Goal: Use online tool/utility: Utilize a website feature to perform a specific function

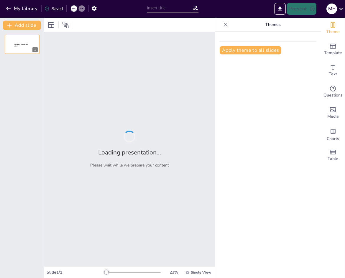
type input "Defining Personality: Foundations and Implications in Psychological Research"
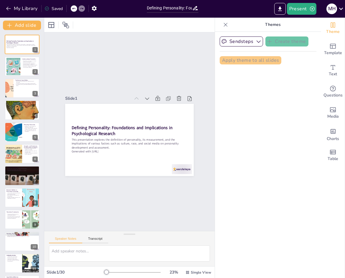
checkbox input "true"
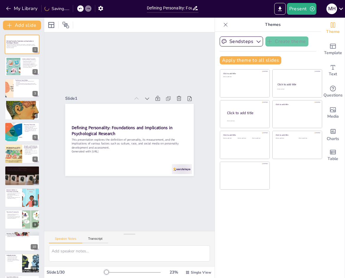
checkbox input "true"
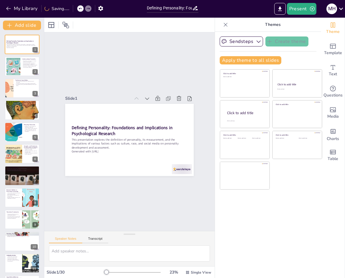
checkbox input "true"
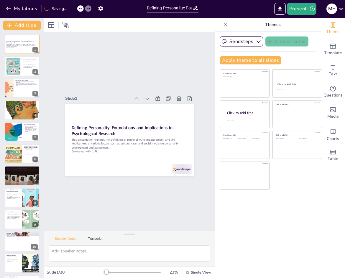
checkbox input "true"
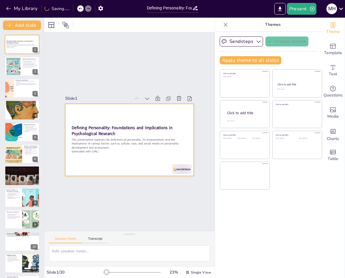
checkbox input "true"
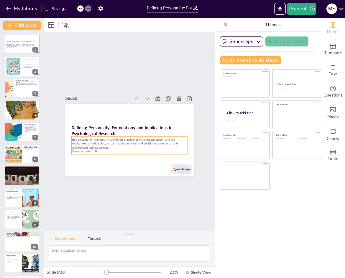
checkbox input "true"
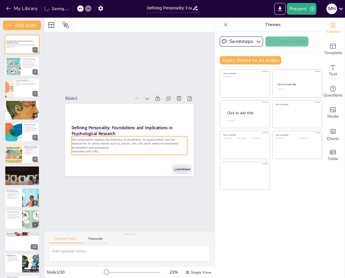
checkbox input "true"
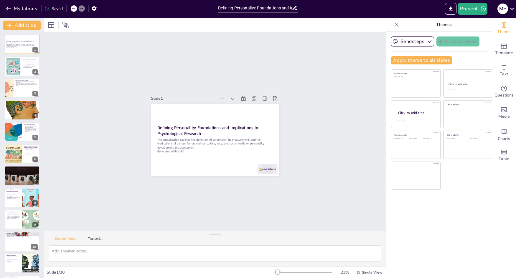
checkbox input "true"
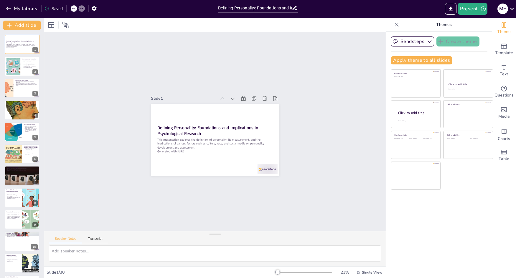
checkbox input "true"
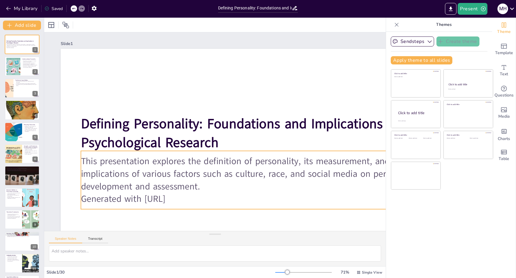
checkbox input "true"
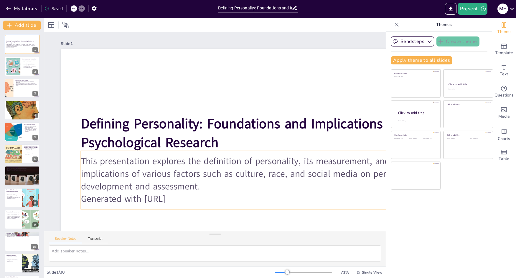
checkbox input "true"
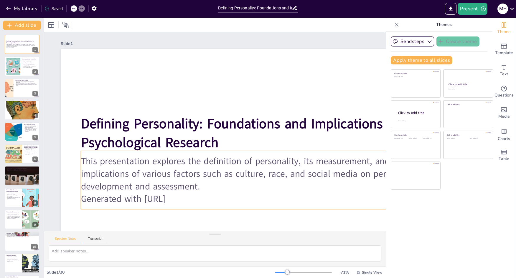
checkbox input "true"
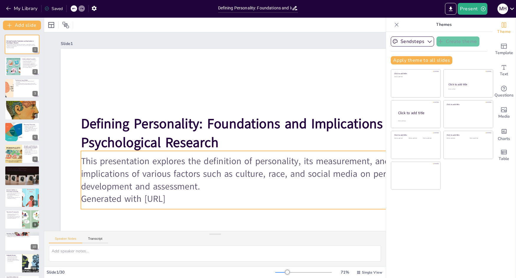
checkbox input "true"
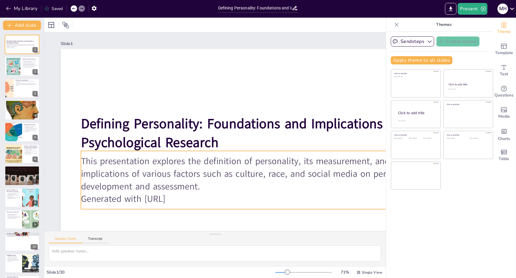
checkbox input "true"
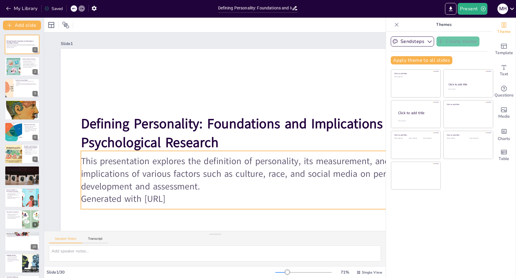
checkbox input "true"
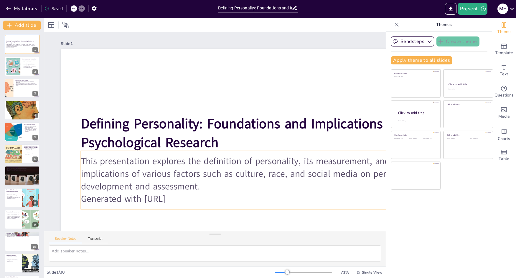
checkbox input "true"
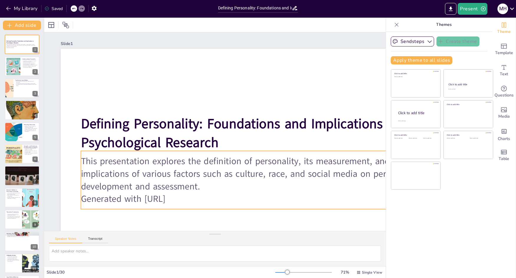
checkbox input "true"
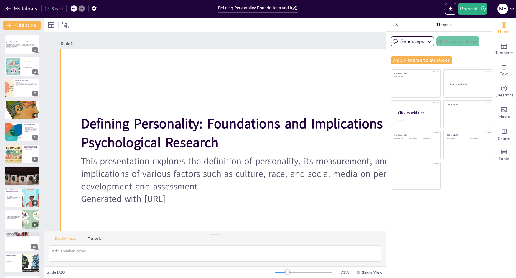
checkbox input "true"
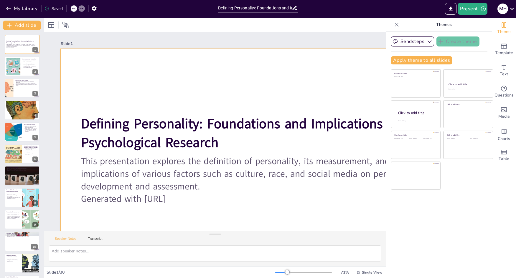
checkbox input "true"
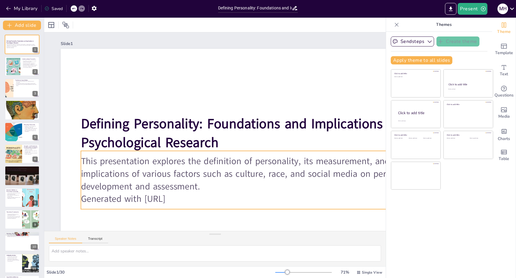
checkbox input "true"
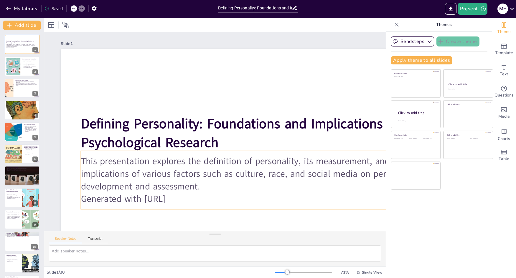
checkbox input "true"
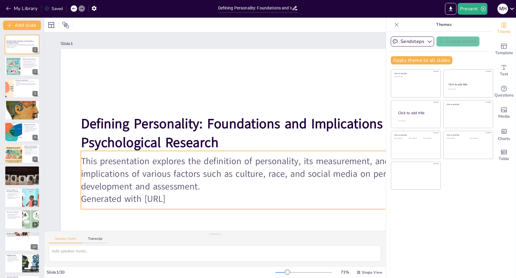
checkbox input "true"
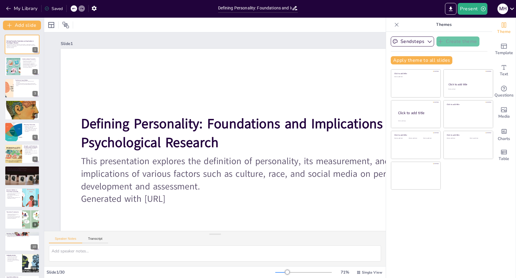
checkbox input "true"
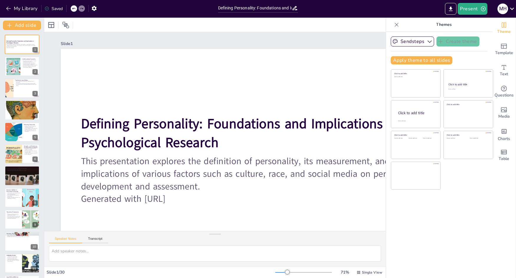
checkbox input "true"
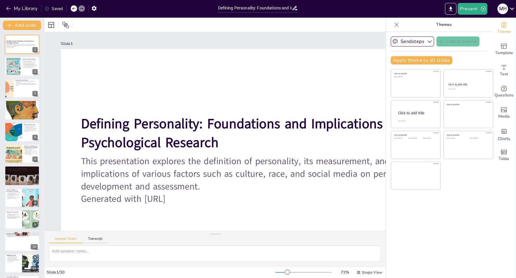
checkbox input "true"
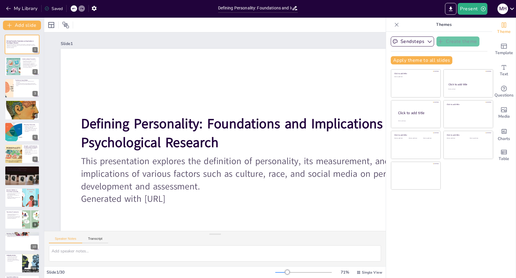
checkbox input "true"
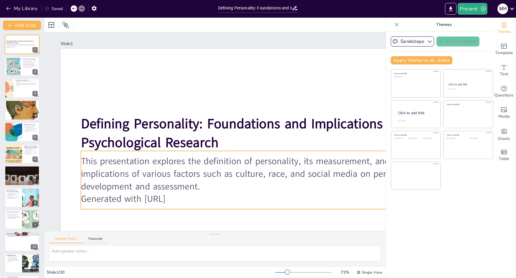
checkbox input "true"
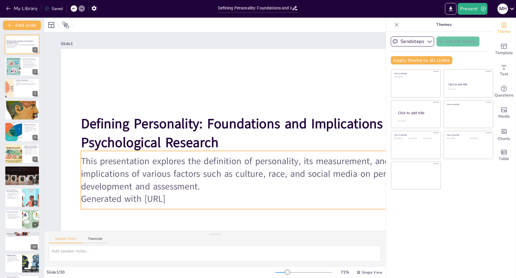
checkbox input "true"
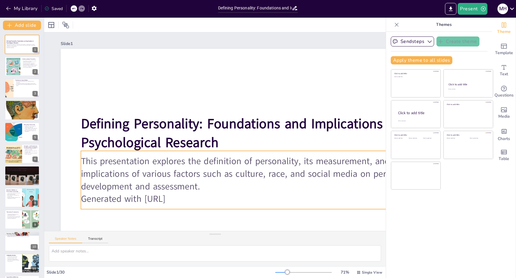
checkbox input "true"
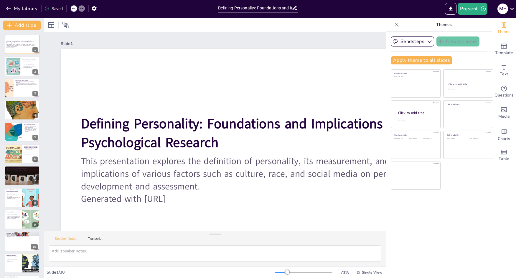
checkbox input "true"
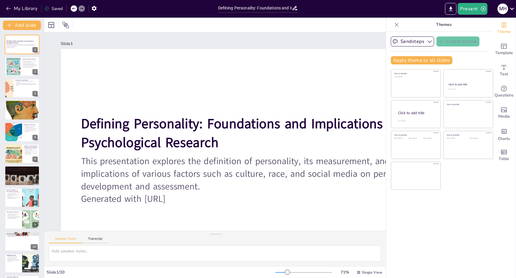
checkbox input "true"
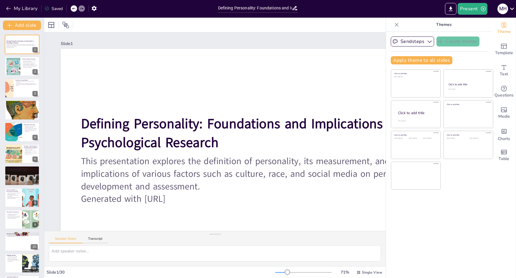
checkbox input "true"
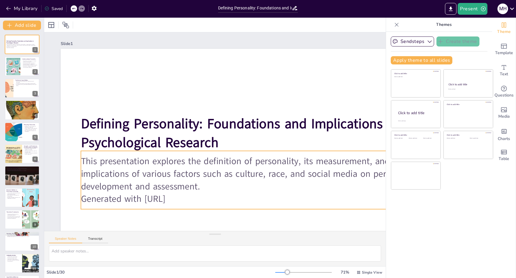
checkbox input "true"
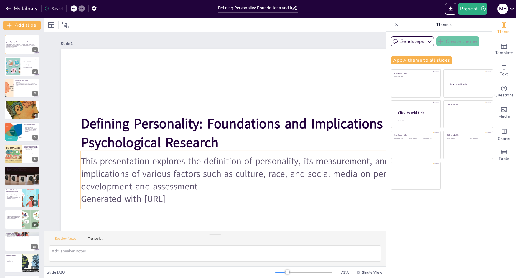
checkbox input "true"
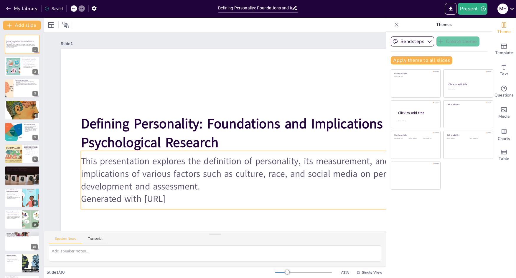
checkbox input "true"
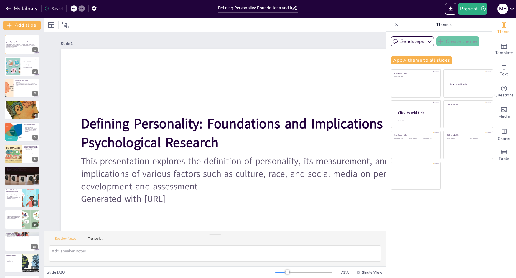
checkbox input "true"
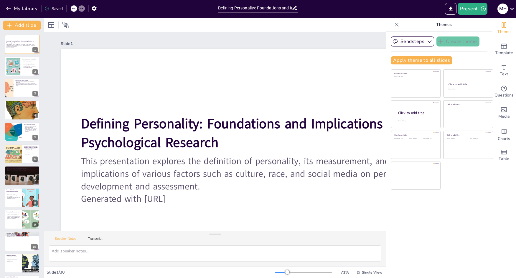
checkbox input "true"
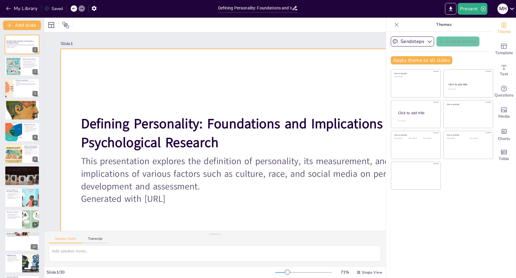
checkbox input "true"
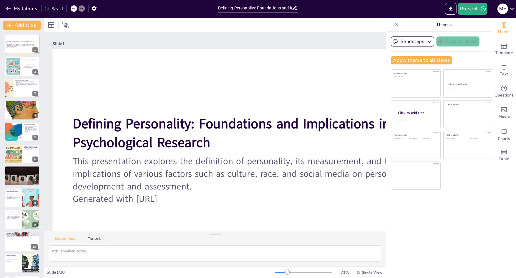
scroll to position [0, 12]
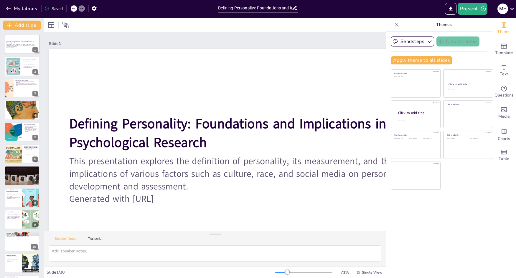
checkbox input "true"
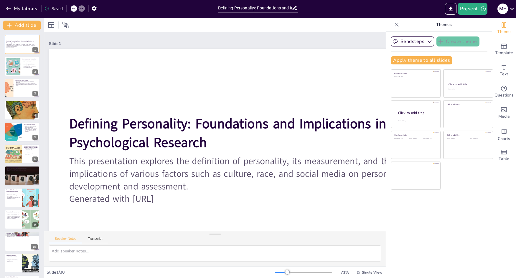
checkbox input "true"
click at [68, 269] on div "Slide 1 / 30 71 % Single View" at bounding box center [214, 272] width 341 height 9
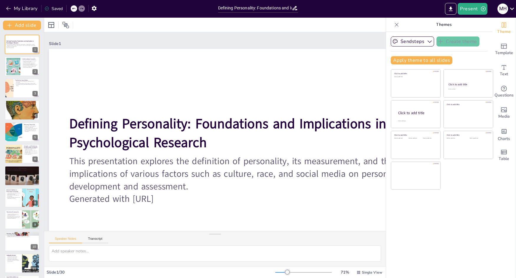
click at [57, 273] on div "Slide 1 / 30" at bounding box center [161, 273] width 229 height 6
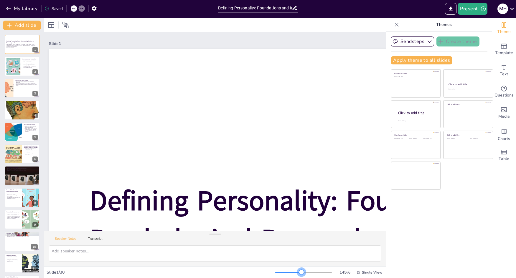
click at [298, 273] on div at bounding box center [303, 272] width 57 height 5
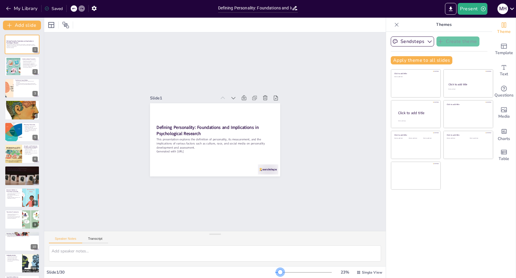
scroll to position [0, 0]
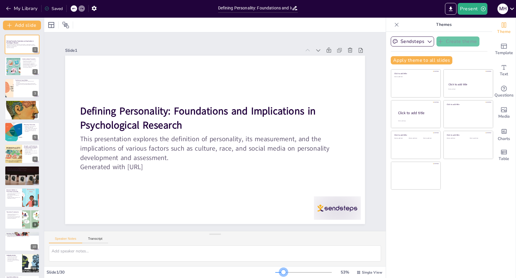
click at [281, 274] on div at bounding box center [283, 272] width 5 height 5
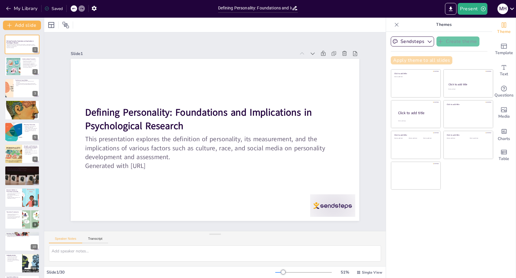
click at [344, 60] on button "Apply theme to all slides" at bounding box center [422, 60] width 62 height 8
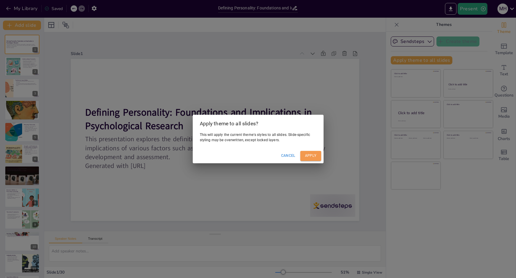
click at [313, 157] on button "Apply" at bounding box center [310, 156] width 21 height 10
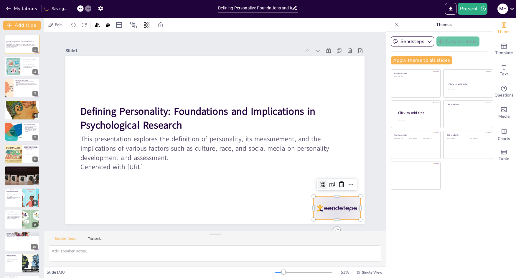
click at [328, 207] on div at bounding box center [328, 221] width 49 height 28
click at [19, 67] on div at bounding box center [13, 66] width 27 height 18
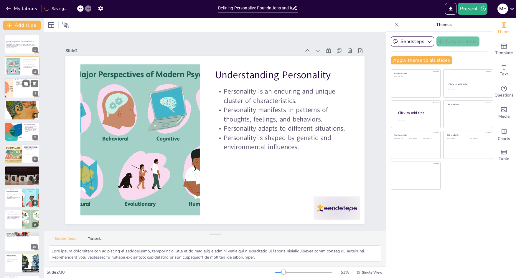
click at [18, 92] on div at bounding box center [21, 88] width 35 height 20
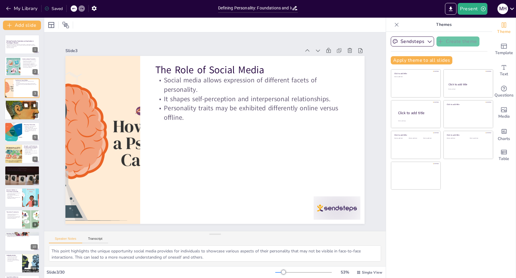
click at [17, 114] on div at bounding box center [21, 110] width 35 height 45
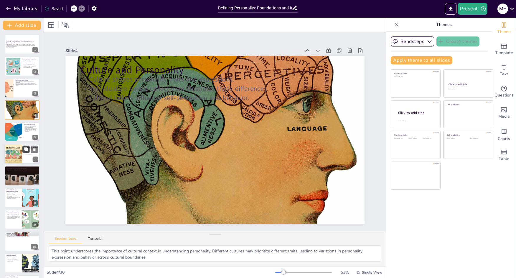
click at [24, 151] on icon at bounding box center [26, 149] width 4 height 4
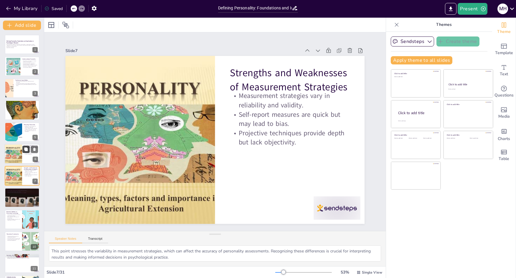
scroll to position [22, 0]
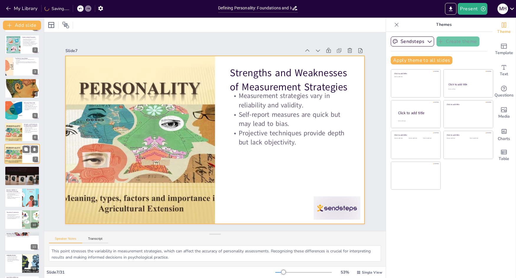
click at [22, 160] on div at bounding box center [21, 154] width 35 height 20
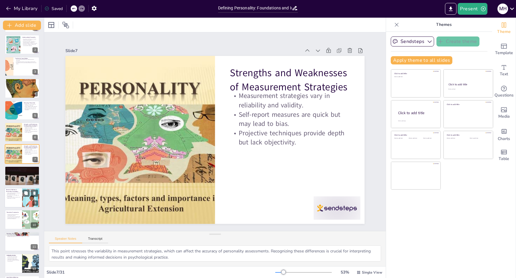
click at [20, 199] on p "Method choice affects precision and applicability of findings." at bounding box center [13, 198] width 14 height 2
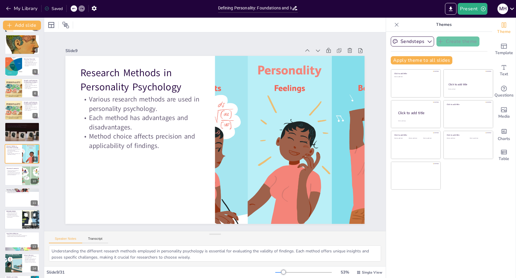
click at [19, 215] on p "Discussing significant traits contributes to self-awareness." at bounding box center [13, 215] width 14 height 2
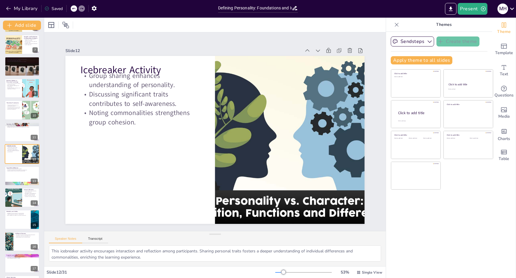
scroll to position [279, 0]
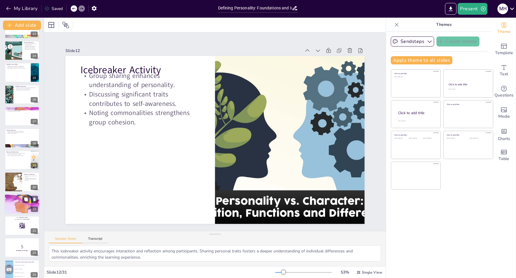
click at [13, 202] on div at bounding box center [21, 204] width 35 height 24
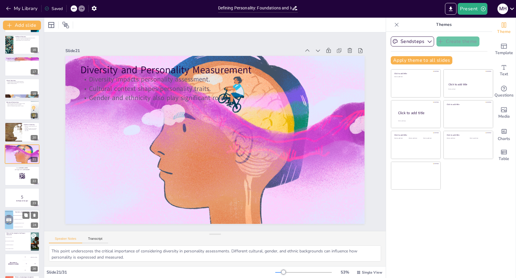
scroll to position [438, 0]
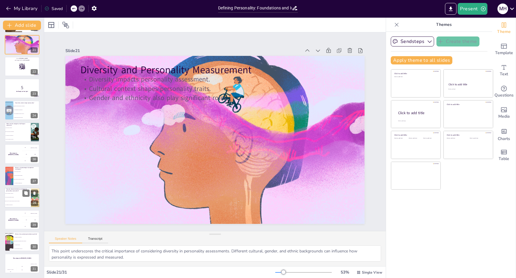
click at [19, 197] on span "They provide superficial insights" at bounding box center [17, 197] width 25 height 1
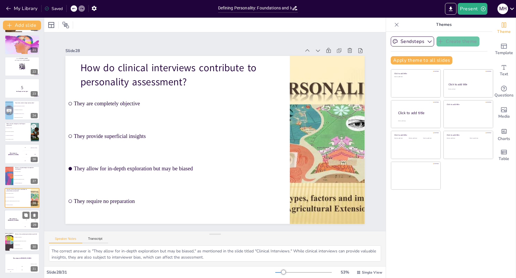
click at [21, 221] on div "The winner is [PERSON_NAME]" at bounding box center [13, 220] width 18 height 20
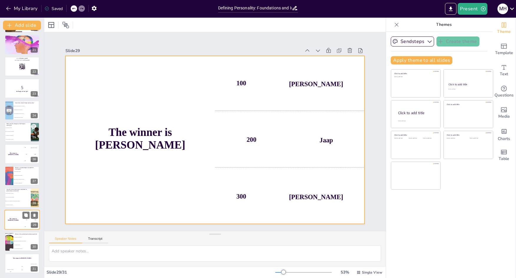
click at [22, 229] on div "300 Niels" at bounding box center [31, 226] width 18 height 6
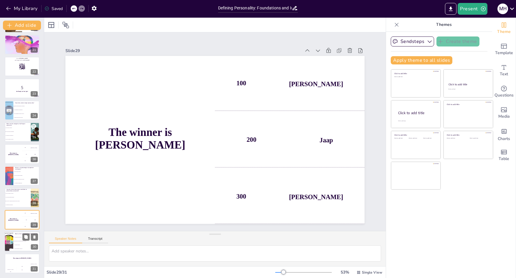
click at [24, 243] on ul "To establish cause and effect To measure the relationship between variables To …" at bounding box center [26, 243] width 27 height 15
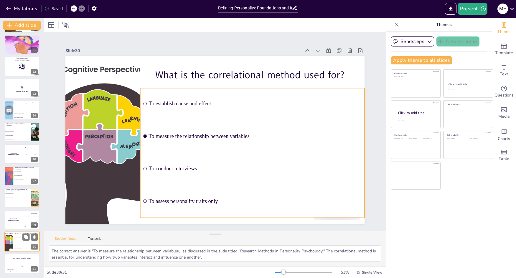
click at [21, 244] on li "To conduct interviews" at bounding box center [26, 245] width 27 height 4
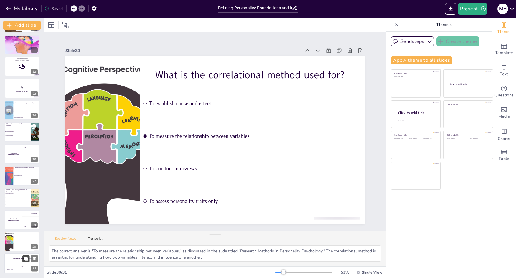
click at [25, 257] on icon at bounding box center [26, 259] width 4 height 4
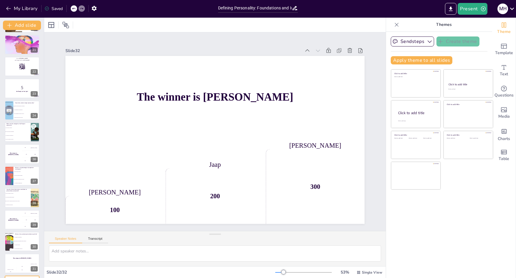
scroll to position [460, 0]
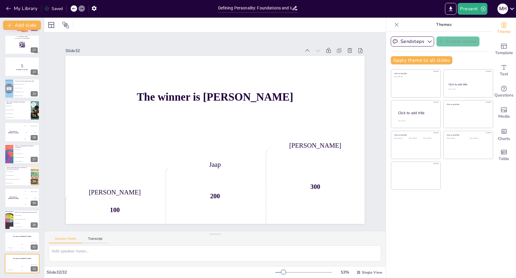
click at [75, 9] on icon at bounding box center [74, 9] width 4 height 4
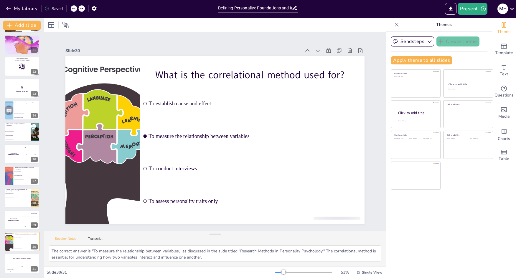
scroll to position [438, 0]
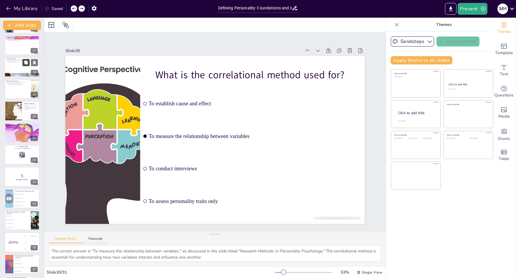
click at [25, 63] on icon at bounding box center [26, 63] width 4 height 4
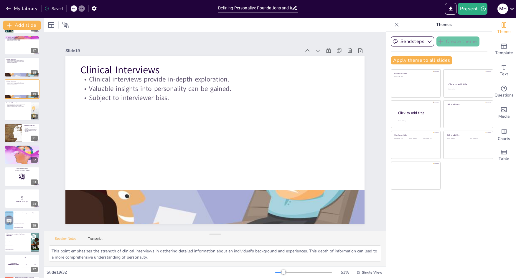
scroll to position [285, 0]
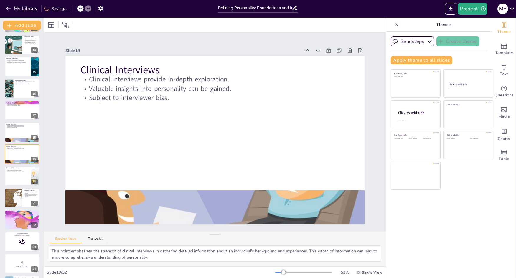
click at [75, 9] on div "My Library Saving......" at bounding box center [53, 8] width 106 height 11
click at [81, 9] on icon at bounding box center [80, 9] width 4 height 4
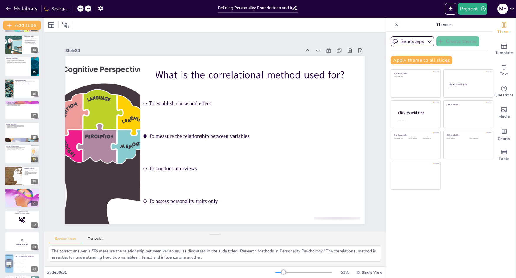
click at [73, 9] on div at bounding box center [73, 8] width 0 height 7
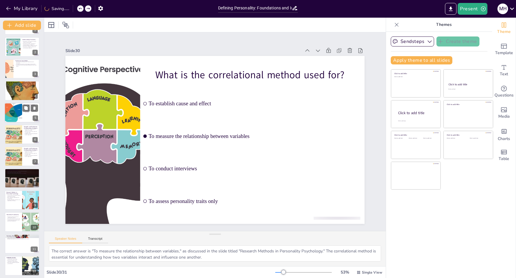
scroll to position [0, 0]
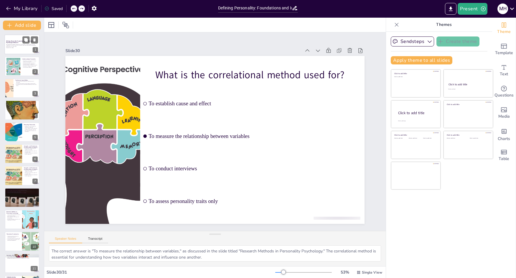
click at [23, 46] on p "This presentation explores the definition of personality, its measurement, and …" at bounding box center [22, 45] width 32 height 3
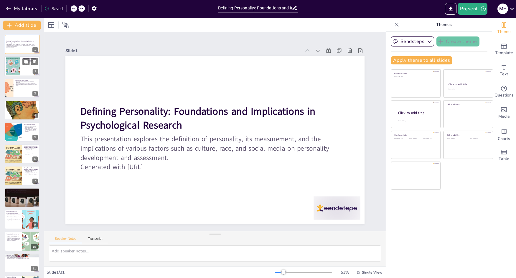
click at [7, 70] on div at bounding box center [13, 66] width 27 height 18
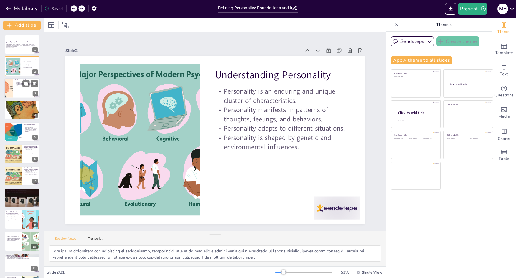
click at [20, 87] on div at bounding box center [21, 88] width 35 height 20
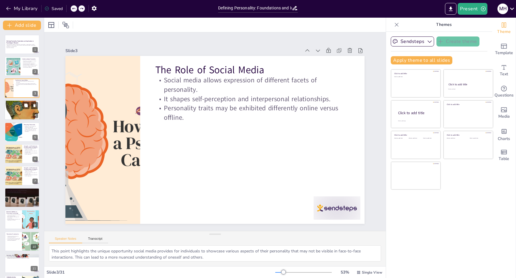
click at [18, 113] on div at bounding box center [21, 110] width 35 height 45
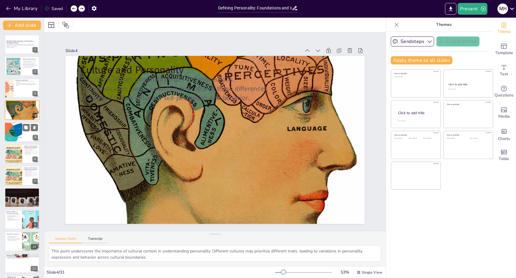
click at [14, 136] on div at bounding box center [13, 132] width 26 height 20
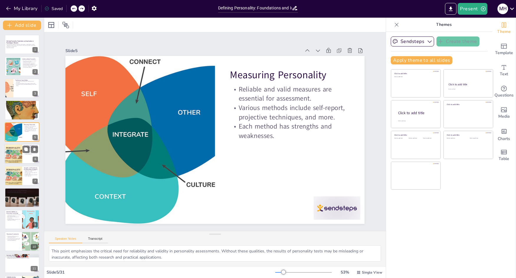
click at [14, 161] on div at bounding box center [13, 154] width 27 height 20
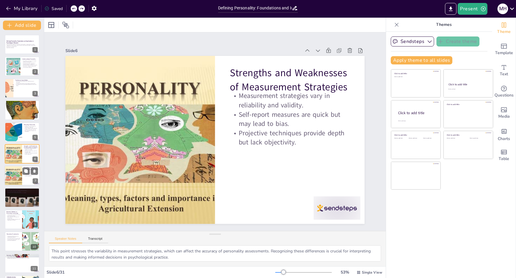
click at [10, 181] on div at bounding box center [13, 176] width 27 height 20
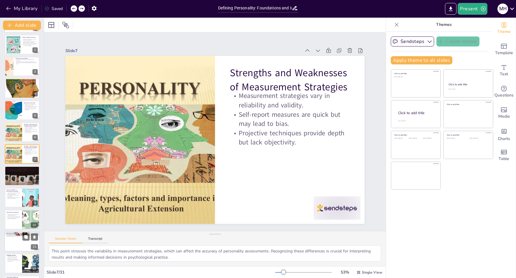
drag, startPoint x: 9, startPoint y: 201, endPoint x: 6, endPoint y: 202, distance: 3.3
click at [9, 201] on div at bounding box center [22, 197] width 35 height 19
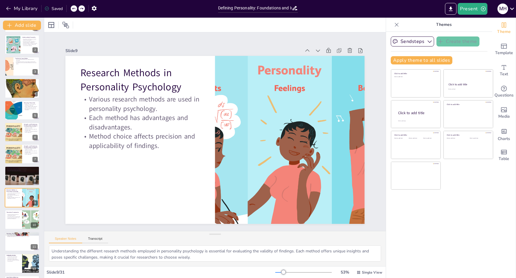
scroll to position [66, 0]
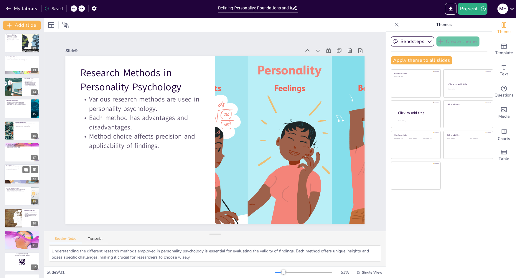
click at [14, 175] on div at bounding box center [21, 175] width 35 height 20
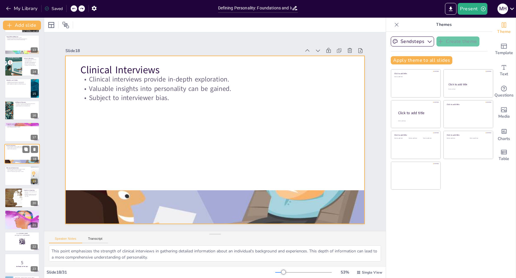
click at [11, 152] on div at bounding box center [21, 154] width 35 height 20
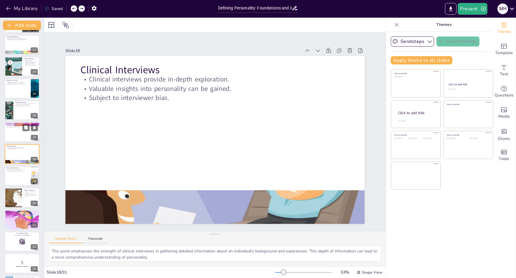
click at [12, 139] on div at bounding box center [21, 132] width 35 height 20
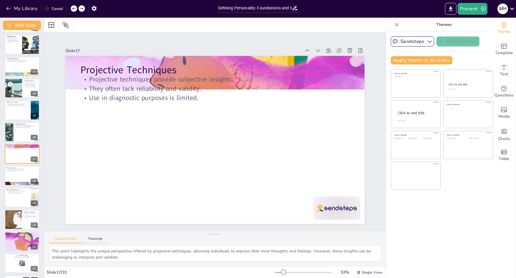
click at [18, 219] on div at bounding box center [14, 219] width 30 height 19
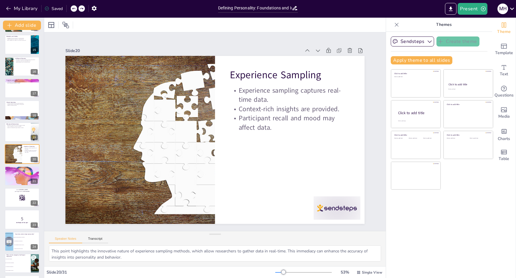
scroll to position [438, 0]
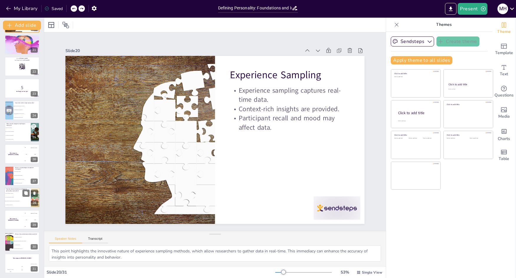
click at [15, 200] on li "They allow for in-depth exploration but may be biased" at bounding box center [17, 202] width 27 height 4
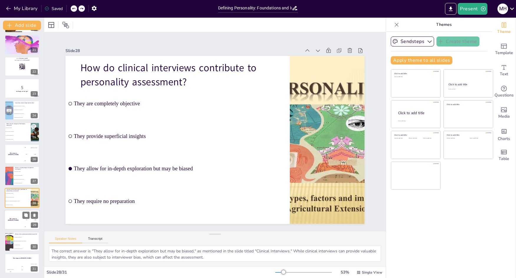
click at [12, 224] on div "The winner is [PERSON_NAME]" at bounding box center [13, 220] width 18 height 20
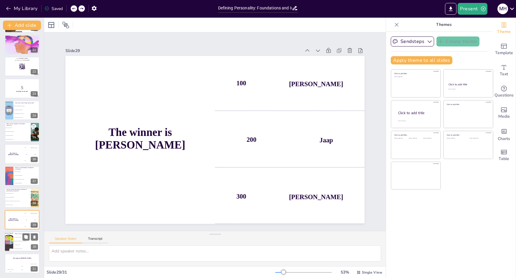
click at [10, 238] on div at bounding box center [9, 242] width 20 height 20
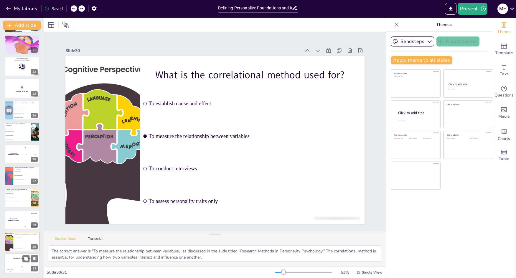
click at [17, 260] on div "The winner is [PERSON_NAME]" at bounding box center [21, 259] width 35 height 10
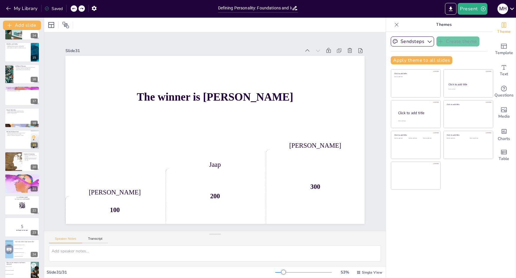
scroll to position [291, 0]
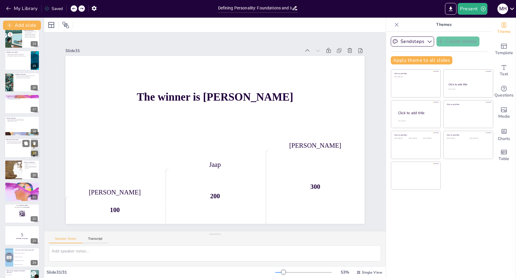
click at [14, 146] on div at bounding box center [21, 148] width 35 height 20
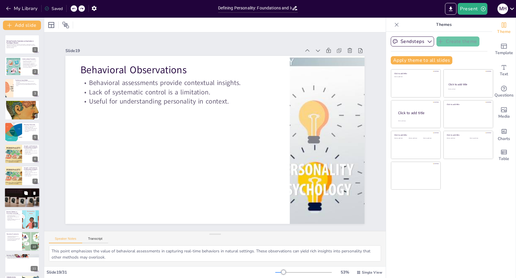
scroll to position [0, 0]
click at [96, 237] on div "Speaker Notes Transcript" at bounding box center [78, 240] width 59 height 8
drag, startPoint x: 92, startPoint y: 239, endPoint x: 70, endPoint y: 241, distance: 21.6
click at [89, 239] on button "Transcript" at bounding box center [95, 240] width 26 height 6
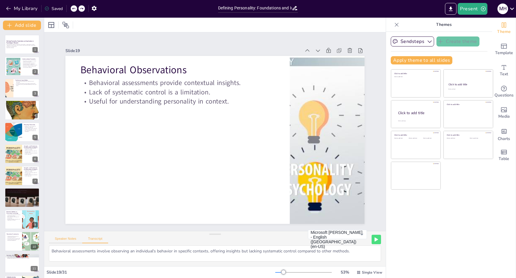
click at [68, 241] on button "Speaker Notes" at bounding box center [65, 240] width 33 height 6
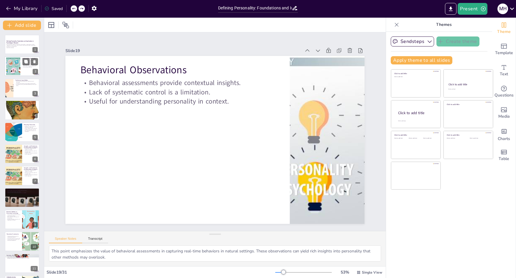
click at [14, 69] on div at bounding box center [13, 66] width 27 height 18
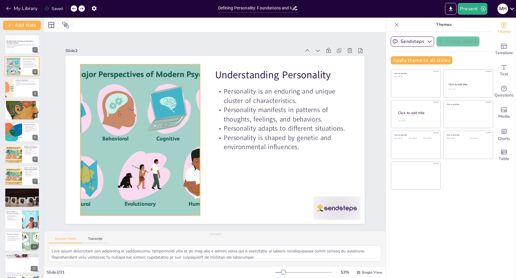
click at [148, 129] on div at bounding box center [140, 132] width 242 height 174
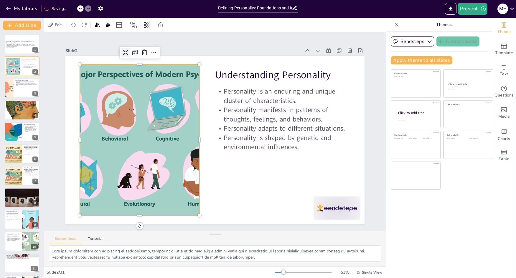
click at [131, 46] on icon at bounding box center [133, 43] width 5 height 5
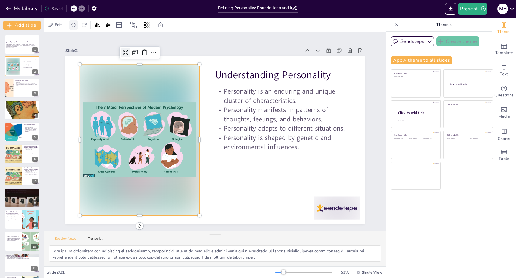
click at [75, 24] on icon at bounding box center [73, 25] width 5 height 4
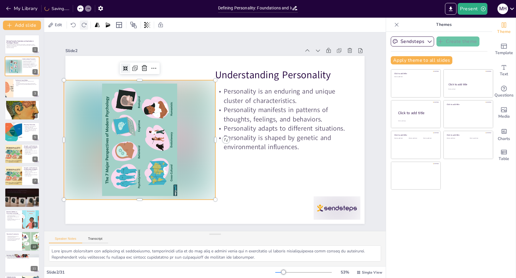
click at [83, 24] on icon at bounding box center [84, 25] width 6 height 6
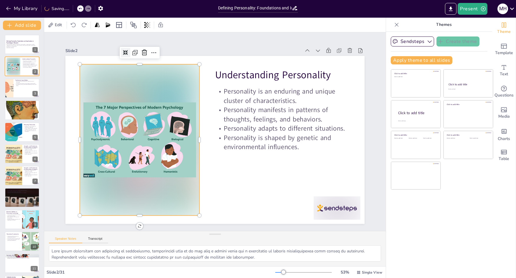
click at [131, 46] on icon at bounding box center [133, 43] width 5 height 5
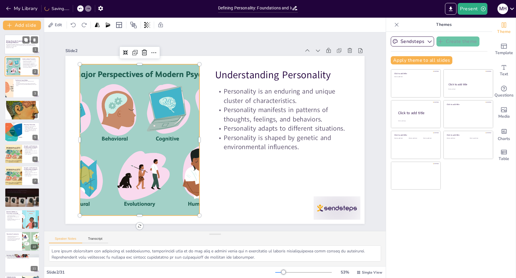
click at [20, 47] on p "This presentation explores the definition of personality, its measurement, and …" at bounding box center [22, 45] width 32 height 3
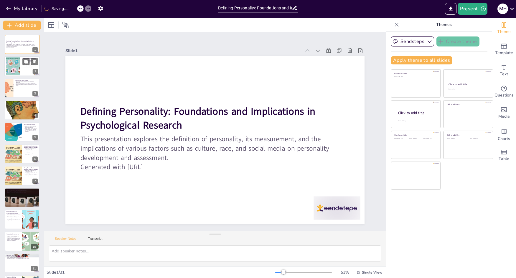
click at [22, 63] on div at bounding box center [21, 67] width 35 height 20
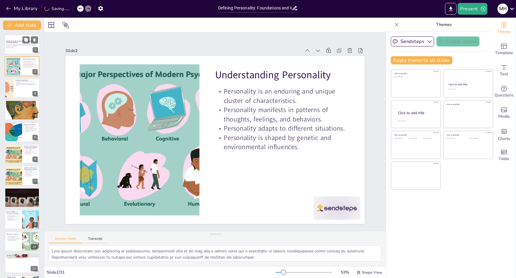
click at [19, 42] on p "Defining Personality: Foundations and Implications in Psychological Research" at bounding box center [22, 41] width 32 height 3
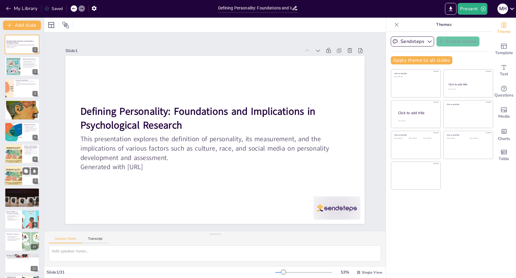
click at [11, 180] on div at bounding box center [13, 176] width 27 height 20
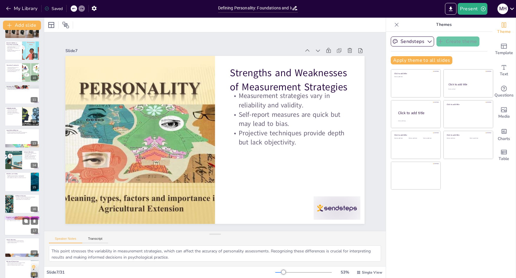
click at [17, 189] on div at bounding box center [22, 181] width 35 height 19
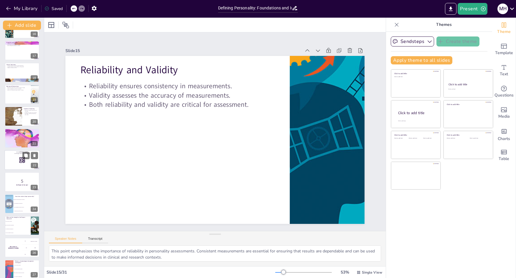
click at [10, 163] on div at bounding box center [21, 160] width 35 height 20
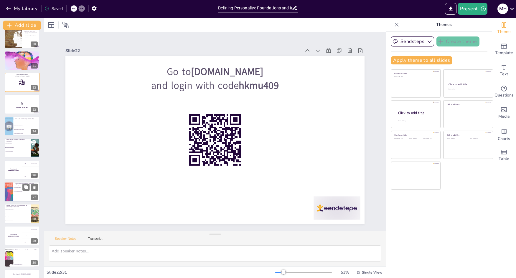
scroll to position [438, 0]
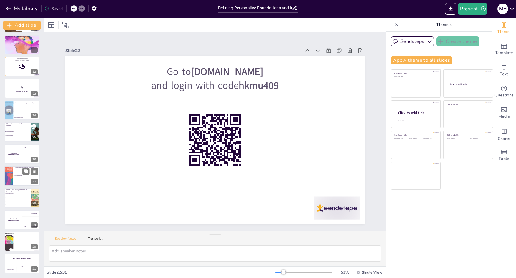
click at [11, 177] on div at bounding box center [9, 176] width 14 height 20
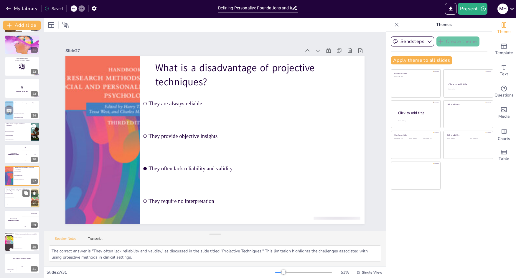
click at [17, 205] on span "They require no preparation" at bounding box center [17, 205] width 25 height 1
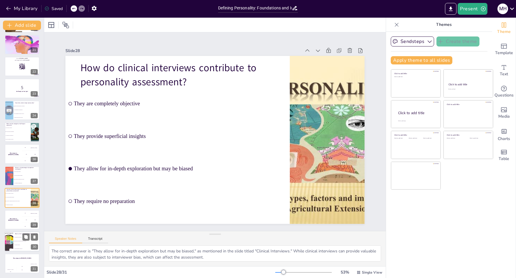
click at [14, 245] on li "To conduct interviews" at bounding box center [26, 245] width 27 height 4
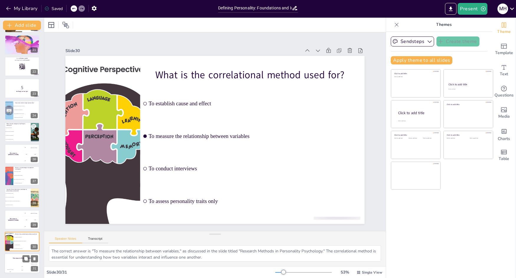
click at [6, 266] on div "Hasan 100" at bounding box center [10, 269] width 12 height 10
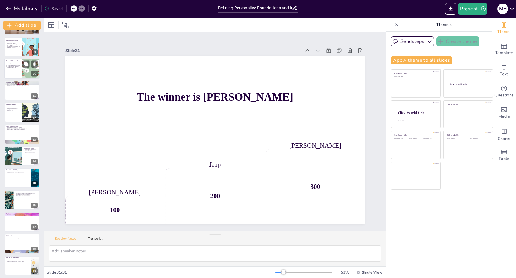
click at [12, 116] on div at bounding box center [22, 112] width 35 height 19
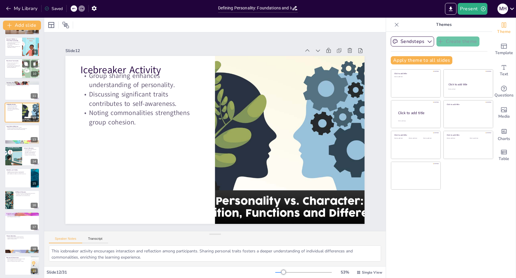
scroll to position [131, 0]
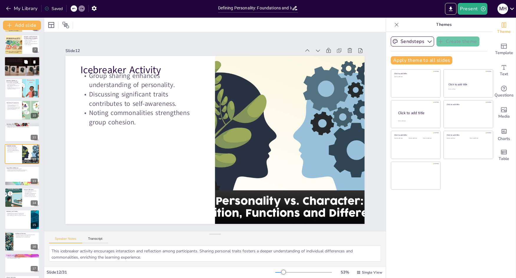
click at [23, 68] on div at bounding box center [22, 67] width 48 height 20
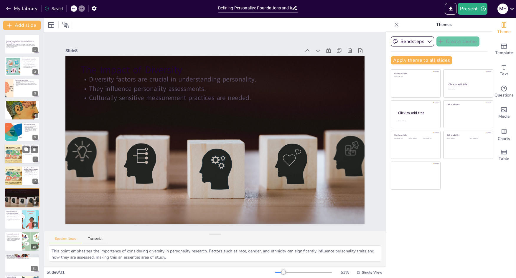
scroll to position [0, 0]
click at [13, 84] on div at bounding box center [21, 88] width 35 height 20
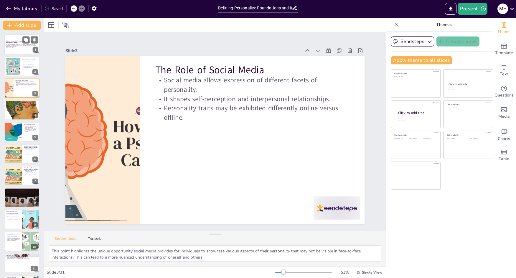
click at [11, 34] on div "Defining Personality: Foundations and Implications in Psychological Research Th…" at bounding box center [21, 34] width 35 height 0
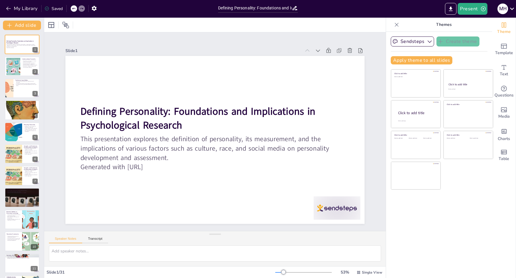
drag, startPoint x: 5, startPoint y: 84, endPoint x: 1, endPoint y: 85, distance: 3.7
click at [5, 84] on div at bounding box center [9, 88] width 34 height 19
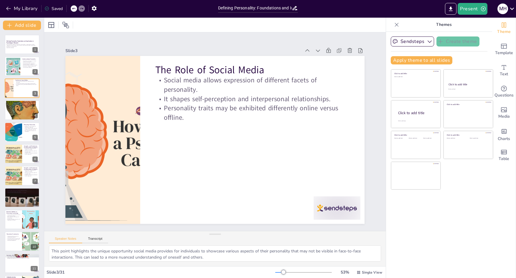
click at [52, 7] on div "Saved" at bounding box center [53, 9] width 18 height 6
click at [15, 9] on button "My Library" at bounding box center [22, 8] width 36 height 9
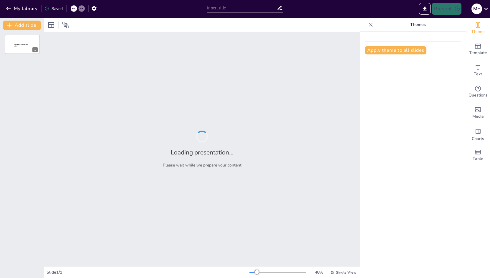
type input "Defining Personality: Foundations and Implications in Psychological Research"
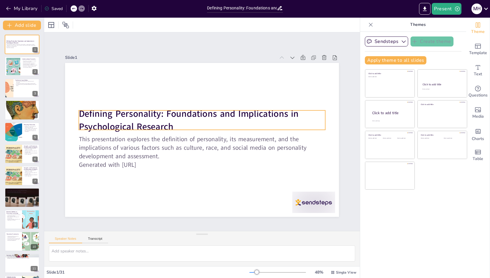
checkbox input "true"
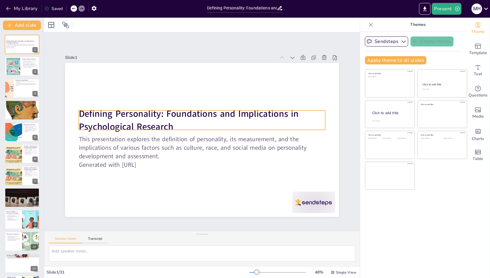
checkbox input "true"
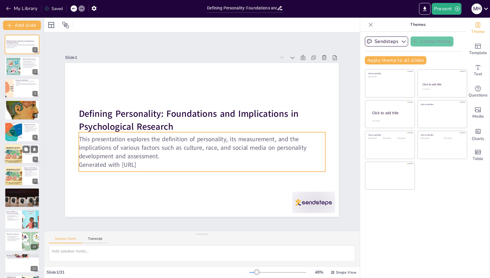
checkbox input "true"
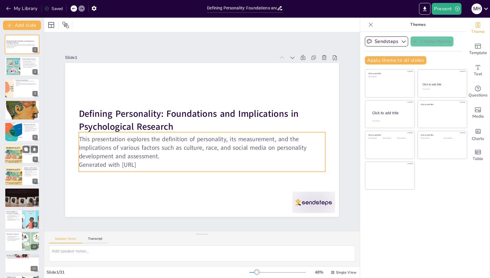
checkbox input "true"
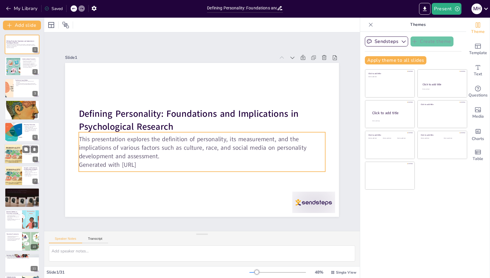
checkbox input "true"
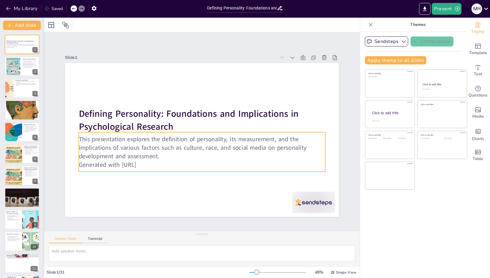
checkbox input "true"
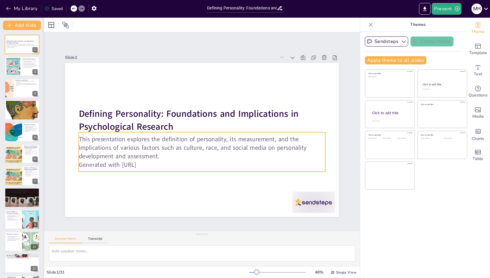
checkbox input "true"
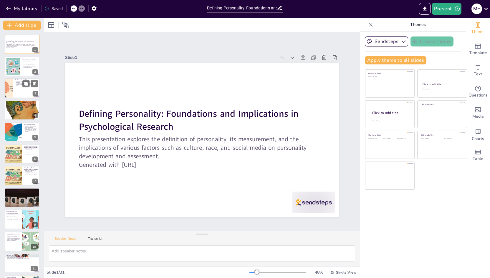
checkbox input "true"
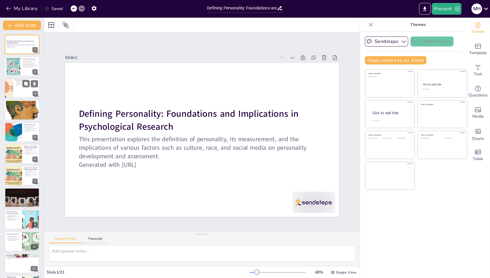
checkbox input "true"
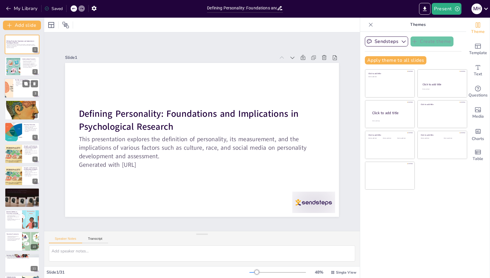
checkbox input "true"
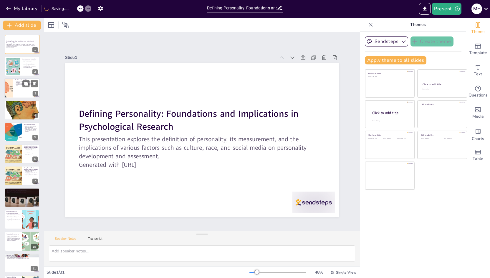
click at [9, 85] on div at bounding box center [8, 88] width 34 height 20
type textarea "This point highlights the unique opportunity social media provides for individu…"
checkbox input "true"
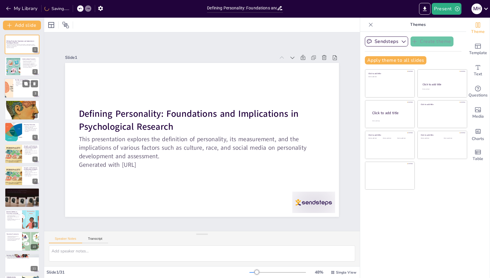
checkbox input "true"
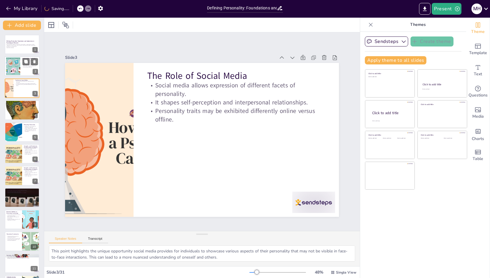
checkbox input "true"
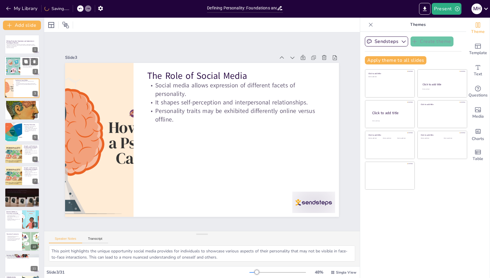
checkbox input "true"
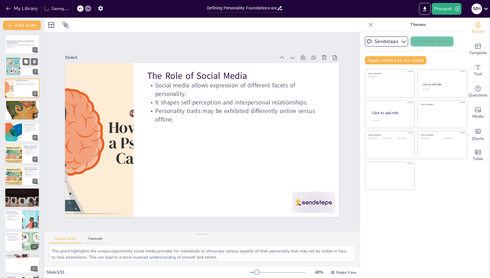
click at [12, 72] on div at bounding box center [13, 66] width 27 height 18
type textarea "This point emphasizes the complexity of personality, highlighting that it is no…"
checkbox input "true"
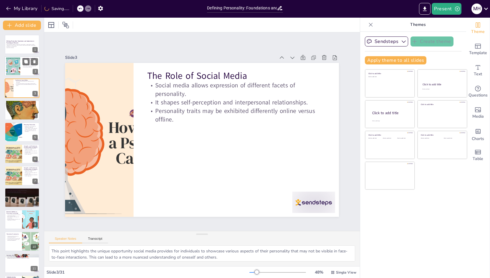
checkbox input "true"
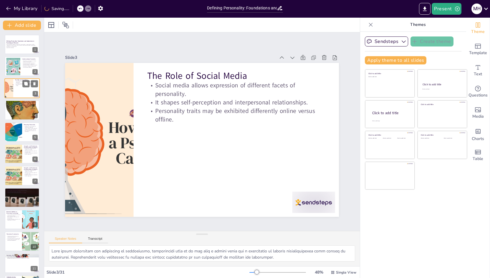
checkbox input "true"
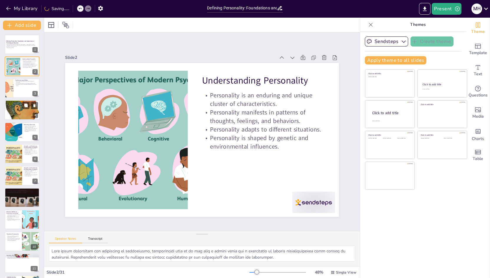
checkbox input "true"
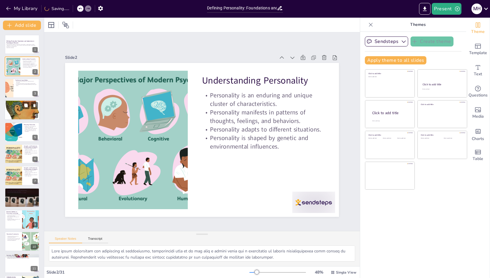
checkbox input "true"
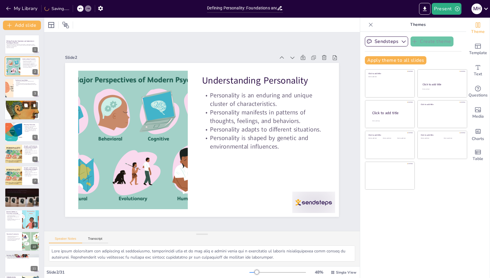
checkbox input "true"
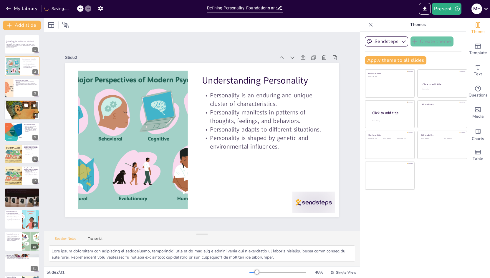
checkbox input "true"
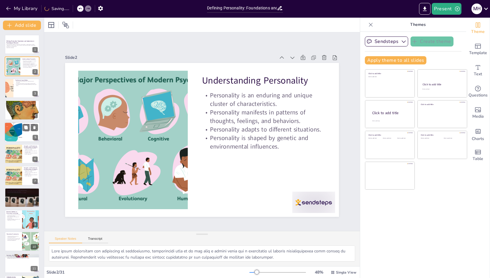
checkbox input "true"
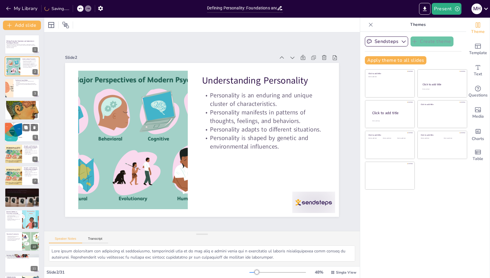
checkbox input "true"
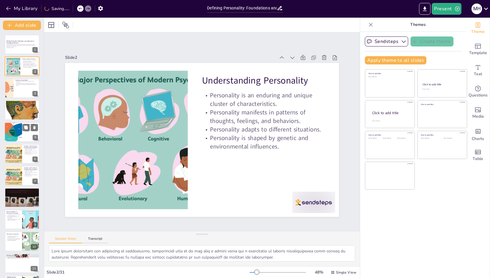
checkbox input "true"
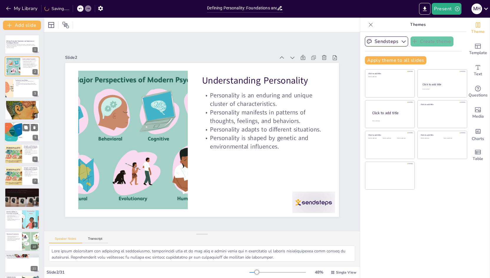
checkbox input "true"
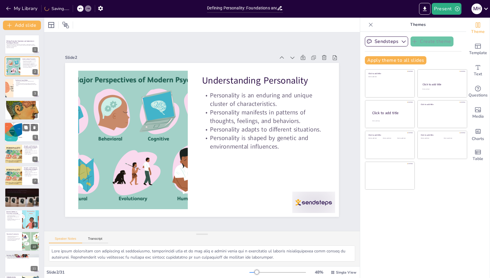
click at [17, 124] on div at bounding box center [13, 132] width 26 height 20
type textarea "This point emphasizes the critical need for reliability and validity in persona…"
checkbox input "true"
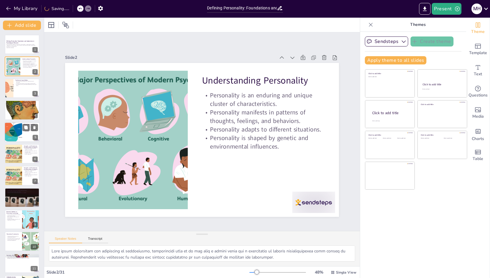
checkbox input "true"
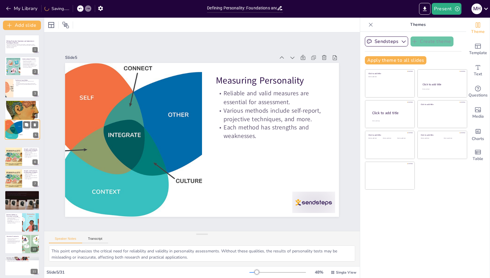
checkbox input "true"
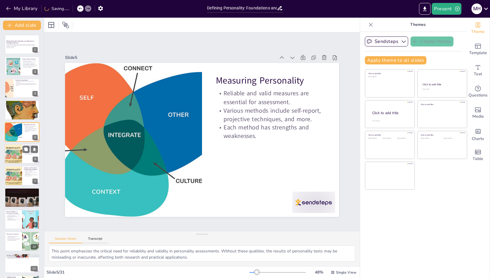
checkbox input "true"
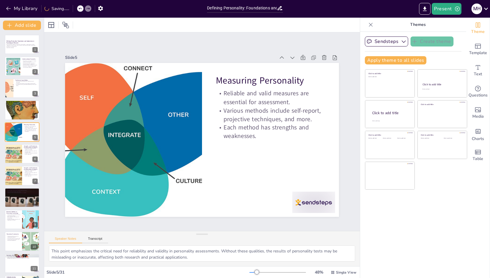
checkbox input "true"
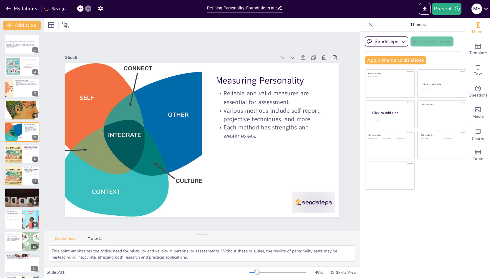
checkbox input "true"
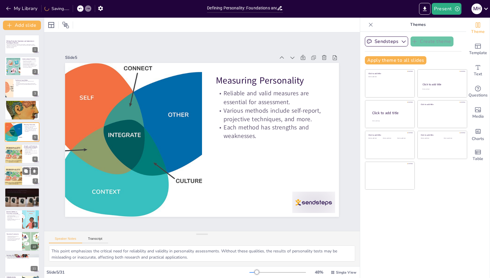
checkbox input "true"
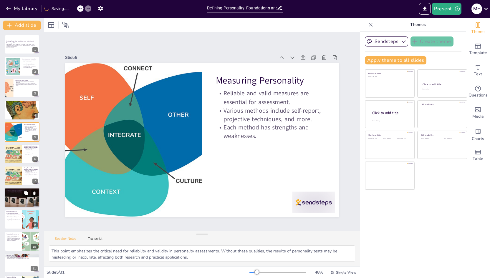
checkbox input "true"
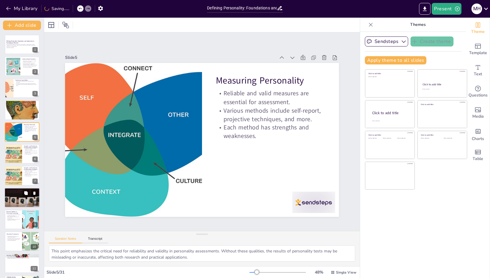
checkbox input "true"
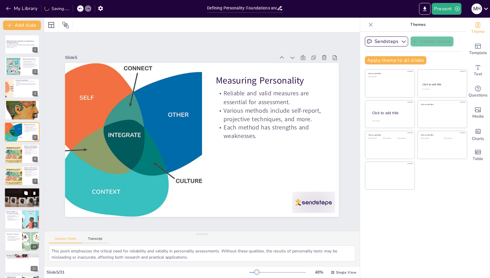
checkbox input "true"
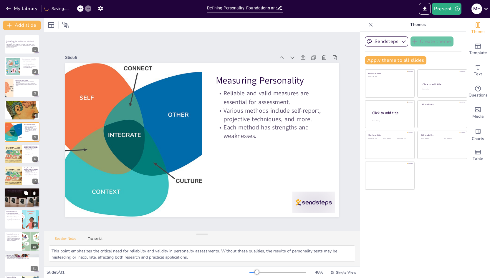
checkbox input "true"
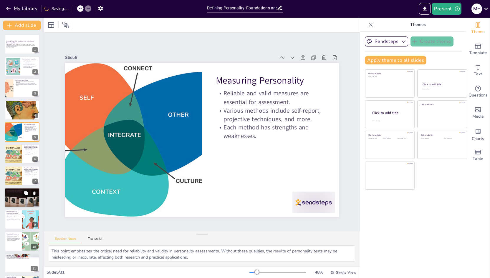
checkbox input "true"
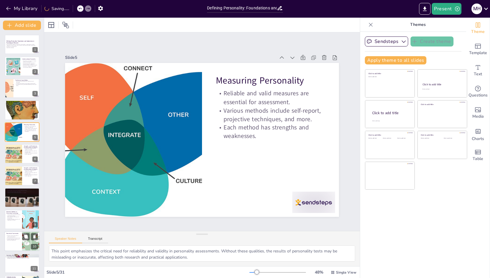
click at [19, 202] on div at bounding box center [22, 197] width 47 height 19
type textarea "This point emphasizes the importance of considering diversity in personality re…"
checkbox input "true"
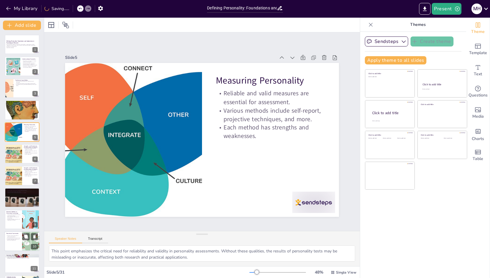
checkbox input "true"
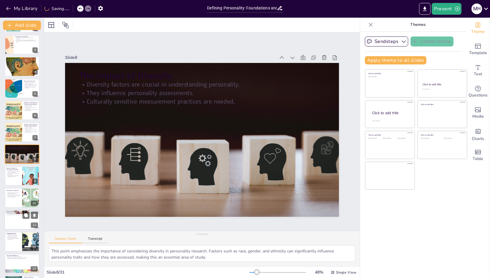
checkbox input "true"
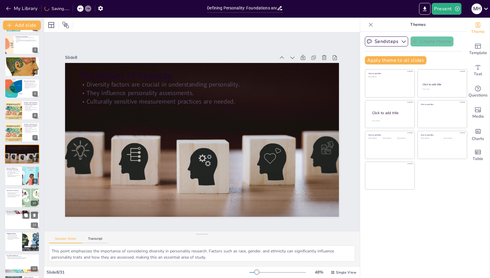
checkbox input "true"
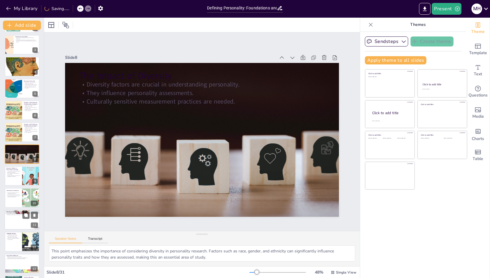
checkbox input "true"
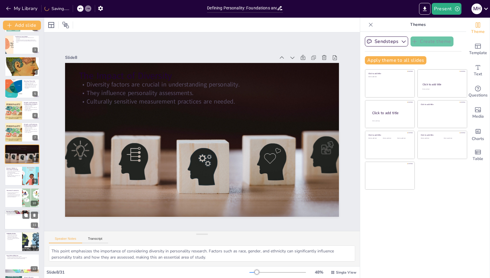
checkbox input "true"
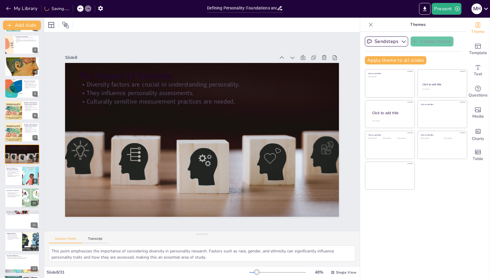
click at [15, 221] on div at bounding box center [22, 219] width 35 height 19
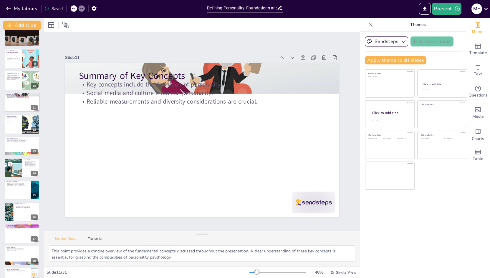
scroll to position [168, 0]
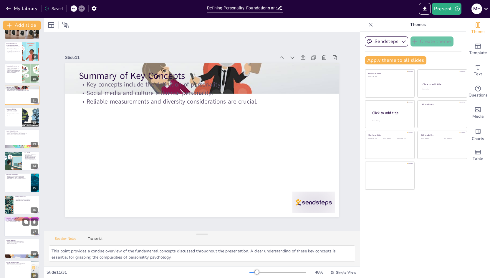
click at [16, 224] on div at bounding box center [21, 227] width 35 height 20
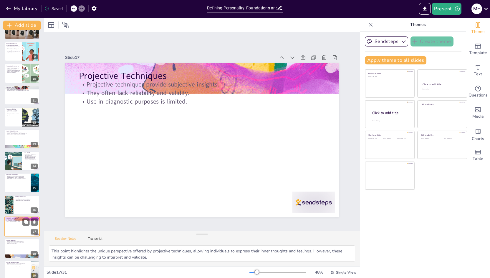
scroll to position [241, 0]
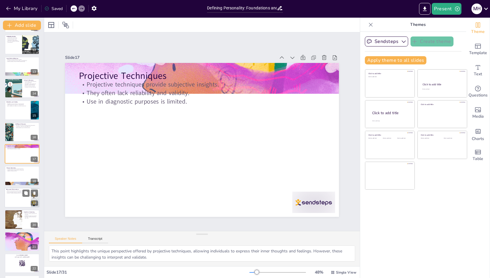
click at [17, 194] on div at bounding box center [21, 198] width 35 height 20
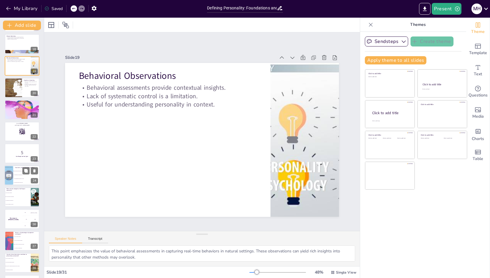
click at [6, 181] on div at bounding box center [9, 176] width 20 height 20
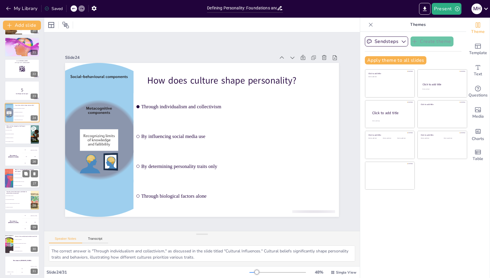
scroll to position [438, 0]
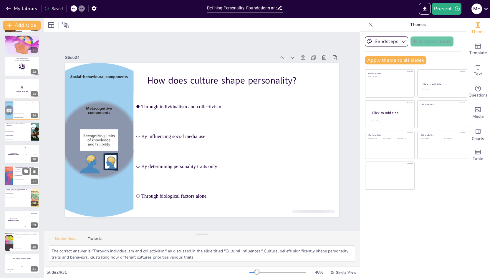
click at [17, 179] on li "They often lack reliability and validity" at bounding box center [26, 180] width 27 height 4
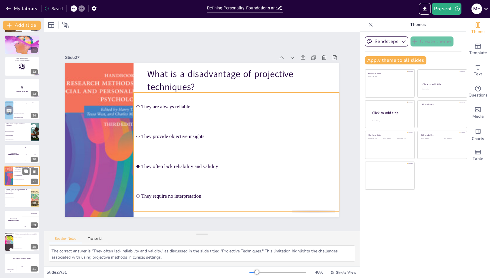
click at [16, 178] on li "They often lack reliability and validity" at bounding box center [26, 180] width 27 height 4
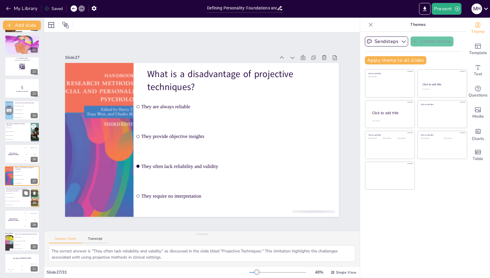
click at [16, 204] on li "They require no preparation" at bounding box center [17, 206] width 27 height 4
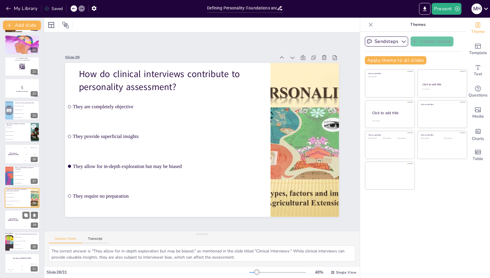
click at [14, 222] on div "The winner is [PERSON_NAME]" at bounding box center [13, 220] width 18 height 20
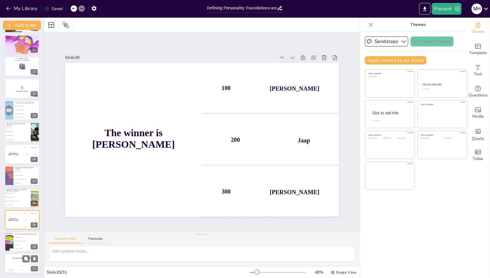
drag, startPoint x: 20, startPoint y: 259, endPoint x: 19, endPoint y: 255, distance: 4.2
click at [19, 259] on h4 "The winner is [PERSON_NAME]" at bounding box center [21, 258] width 35 height 1
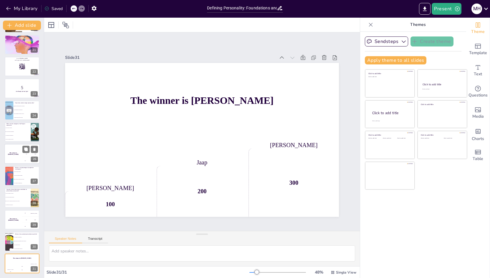
click at [9, 154] on h4 "The winner is [PERSON_NAME]" at bounding box center [13, 154] width 18 height 3
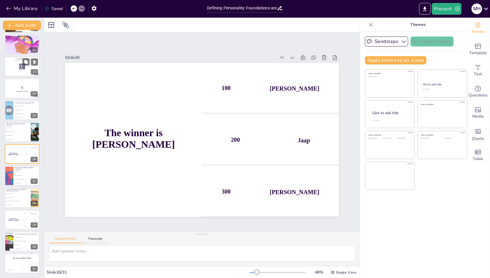
click at [14, 71] on div at bounding box center [21, 67] width 35 height 20
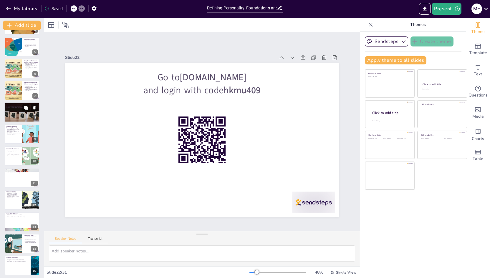
click at [17, 117] on div at bounding box center [22, 113] width 48 height 20
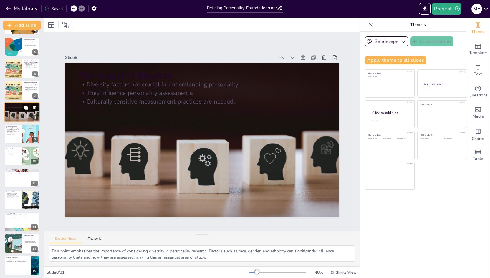
scroll to position [44, 0]
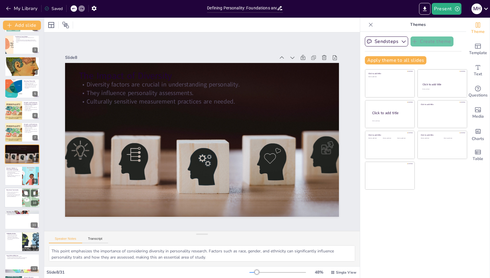
click at [17, 175] on p "Each method has advantages and disadvantages." at bounding box center [13, 174] width 14 height 2
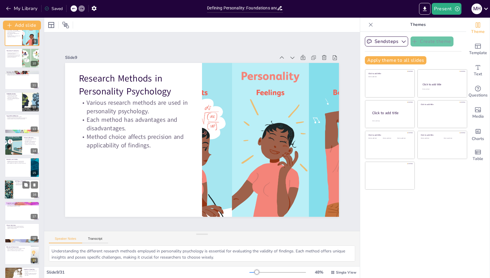
click at [15, 166] on div at bounding box center [22, 167] width 35 height 19
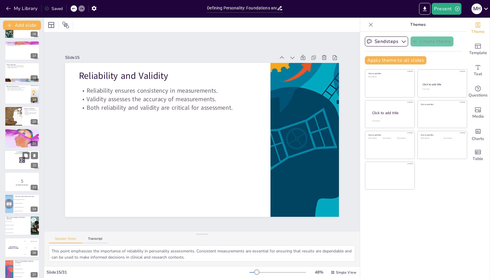
click at [17, 161] on div at bounding box center [21, 160] width 35 height 20
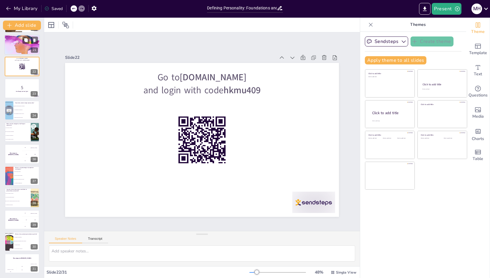
click at [19, 49] on div at bounding box center [21, 45] width 35 height 24
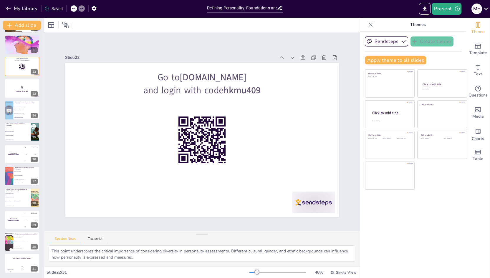
scroll to position [328, 0]
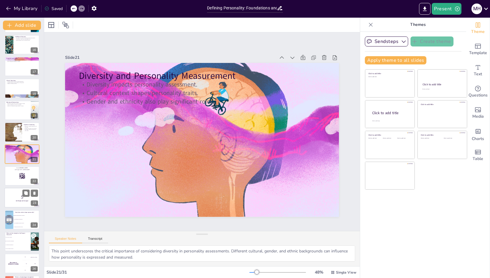
click at [17, 180] on div at bounding box center [22, 175] width 35 height 19
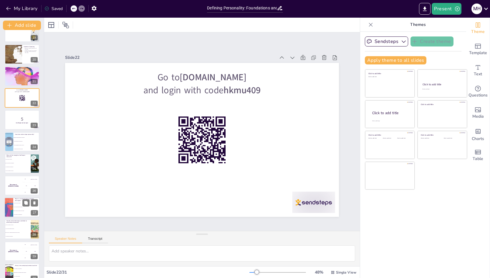
scroll to position [438, 0]
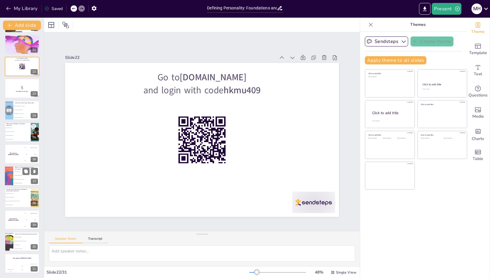
click at [14, 181] on li "They often lack reliability and validity" at bounding box center [26, 180] width 27 height 4
